Goal: Information Seeking & Learning: Learn about a topic

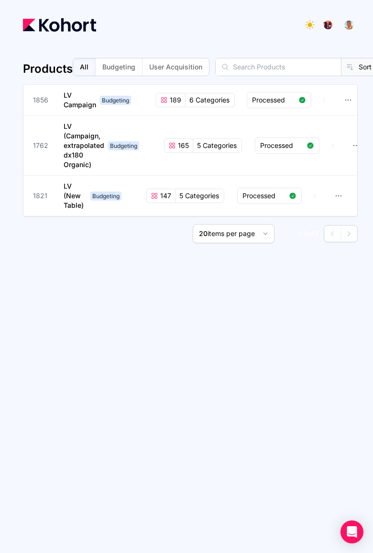
click at [130, 397] on div "Products All Budgeting User Acquisition Sort New Product 1856 LV Campaign Budge…" at bounding box center [190, 292] width 335 height 492
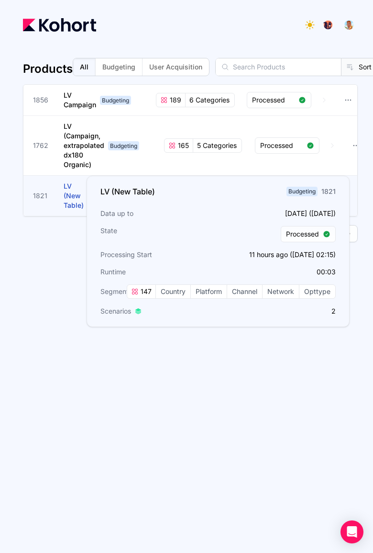
click at [73, 195] on span "LV (New Table)" at bounding box center [74, 195] width 20 height 27
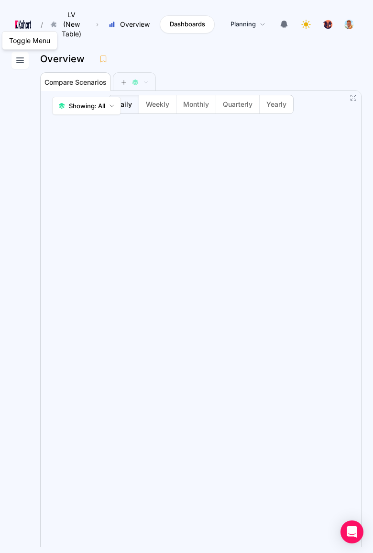
click at [20, 58] on icon at bounding box center [20, 60] width 7 height 5
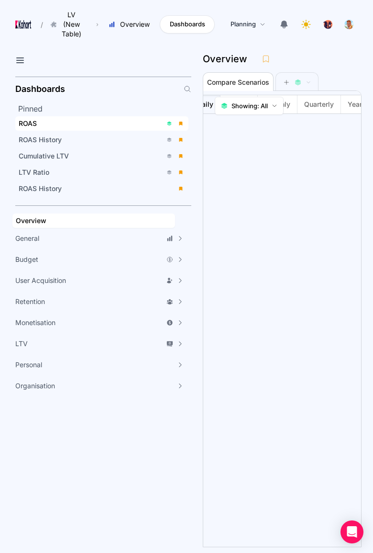
click at [72, 127] on div "ROAS" at bounding box center [91, 124] width 144 height 10
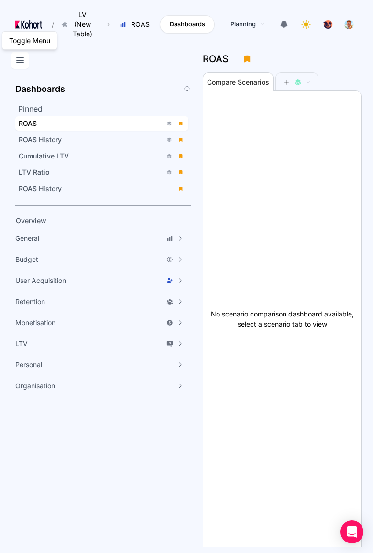
click at [22, 63] on icon at bounding box center [19, 60] width 11 height 11
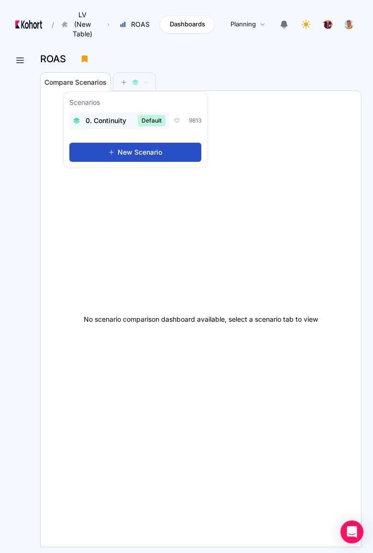
click at [114, 121] on span "0. Continuity" at bounding box center [106, 121] width 41 height 10
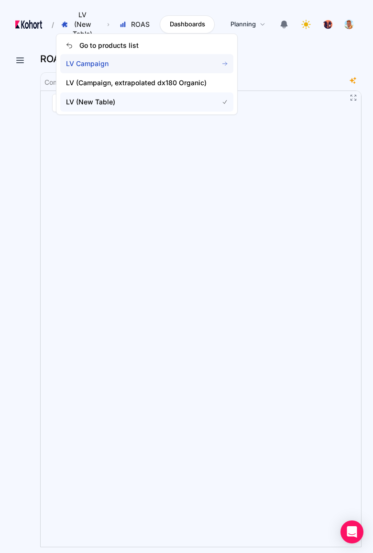
click at [130, 61] on span "LV Campaign" at bounding box center [136, 64] width 141 height 10
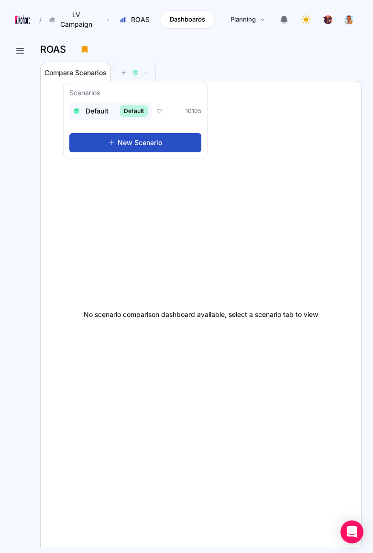
click at [96, 108] on span "Default" at bounding box center [97, 111] width 23 height 10
